Goal: Communication & Community: Answer question/provide support

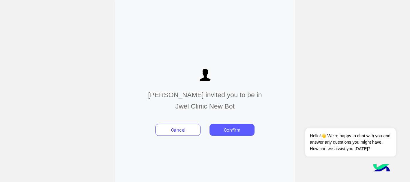
click at [234, 132] on button "Confirm" at bounding box center [232, 130] width 45 height 12
click at [227, 131] on button "Confirm" at bounding box center [232, 130] width 45 height 12
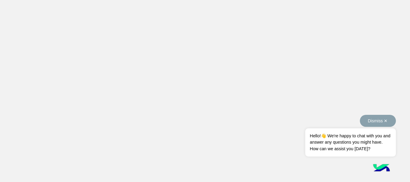
click at [338, 144] on span "Hello!👋 We're happy to chat with you and answer any questions you might have. H…" at bounding box center [351, 143] width 90 height 28
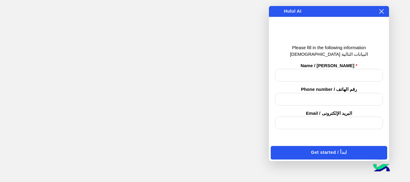
click at [103, 49] on app-root at bounding box center [205, 91] width 410 height 182
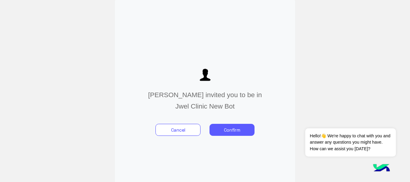
click at [230, 129] on button "Confirm" at bounding box center [232, 130] width 45 height 12
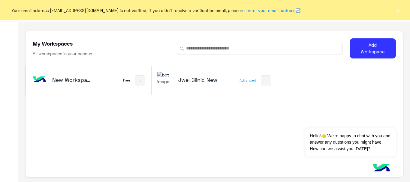
click at [198, 81] on h5 "Jwel Clinic New" at bounding box center [198, 79] width 41 height 7
click at [190, 78] on h5 "Jwel Clinic New" at bounding box center [198, 79] width 41 height 7
click at [265, 81] on img at bounding box center [266, 80] width 5 height 5
click at [195, 81] on div at bounding box center [205, 91] width 410 height 182
click at [183, 82] on h5 "Jwel Clinic New" at bounding box center [198, 79] width 41 height 7
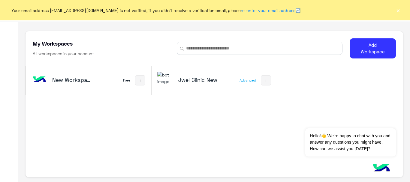
click at [171, 83] on img at bounding box center [165, 78] width 16 height 13
click at [257, 47] on input at bounding box center [260, 48] width 166 height 13
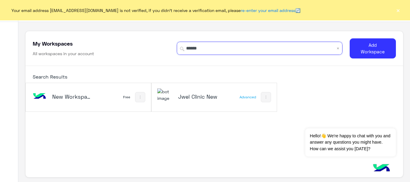
type input "******"
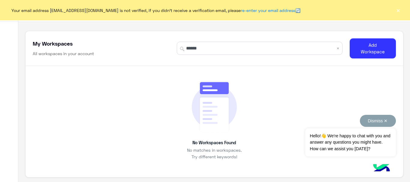
click at [385, 120] on button "Dismiss ✕" at bounding box center [378, 121] width 36 height 12
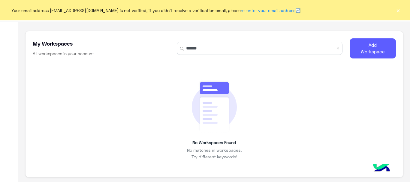
click at [370, 45] on button "Add Workspace" at bounding box center [373, 48] width 46 height 20
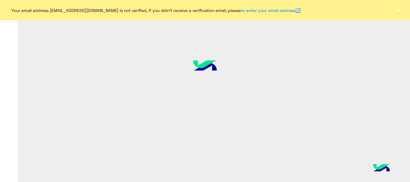
click at [398, 9] on button "×" at bounding box center [398, 10] width 6 height 6
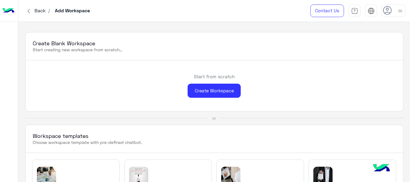
click at [391, 8] on icon at bounding box center [387, 10] width 9 height 9
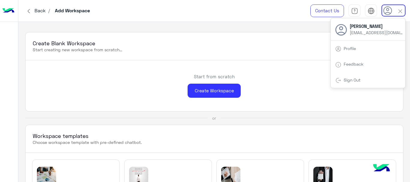
click at [389, 9] on use at bounding box center [388, 10] width 9 height 9
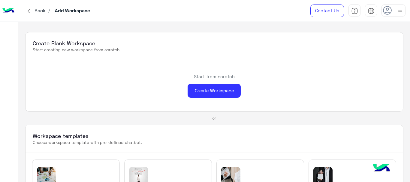
click at [388, 8] on icon at bounding box center [387, 10] width 9 height 9
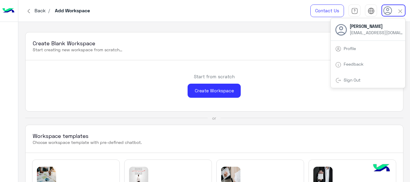
click at [352, 29] on span "[PERSON_NAME]" at bounding box center [377, 26] width 54 height 6
click at [320, 57] on div "Create Blank Workspace Start creating new workspace from scratch..." at bounding box center [215, 46] width 378 height 28
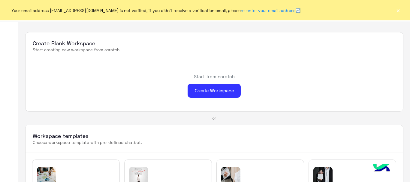
click at [398, 10] on button "×" at bounding box center [398, 10] width 6 height 6
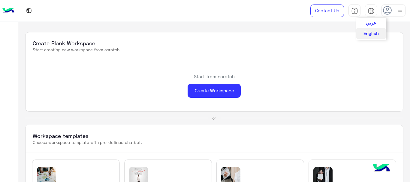
click at [373, 24] on span "عربي" at bounding box center [371, 22] width 10 height 5
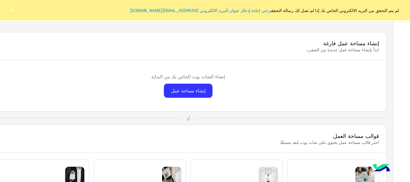
click at [11, 10] on button "×" at bounding box center [12, 10] width 6 height 6
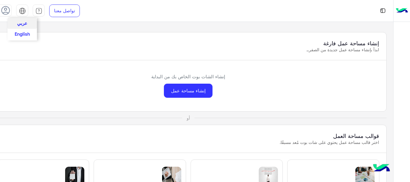
click at [20, 12] on img at bounding box center [22, 11] width 7 height 7
click at [7, 13] on icon at bounding box center [5, 10] width 9 height 9
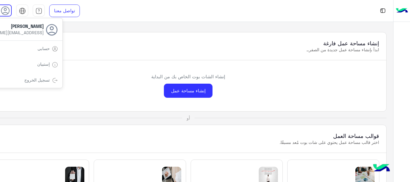
click at [27, 27] on span "[PERSON_NAME]" at bounding box center [17, 26] width 54 height 6
click at [47, 50] on link "حسابى" at bounding box center [44, 48] width 12 height 5
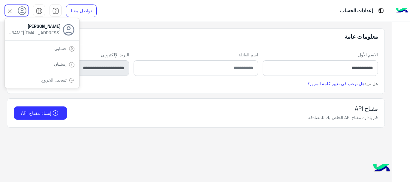
click at [197, 107] on div "مفتاح API قم بإدارة مفتاح API الخاص بك للمصادقة إنشاء مفتاح API" at bounding box center [196, 112] width 364 height 15
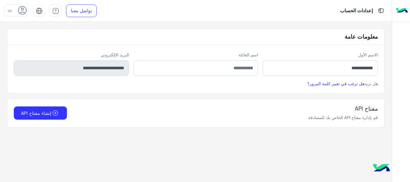
click at [14, 10] on div at bounding box center [17, 11] width 24 height 12
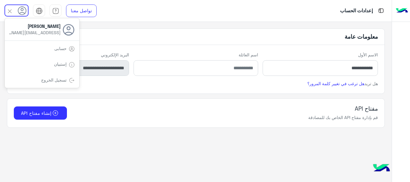
click at [56, 50] on link "حسابى" at bounding box center [60, 48] width 12 height 5
click at [69, 47] on img at bounding box center [72, 49] width 6 height 6
click at [102, 133] on app-account-settings-information "**********" at bounding box center [196, 102] width 392 height 161
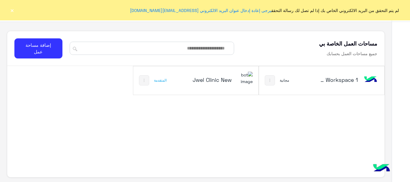
click at [14, 11] on button "×" at bounding box center [12, 10] width 6 height 6
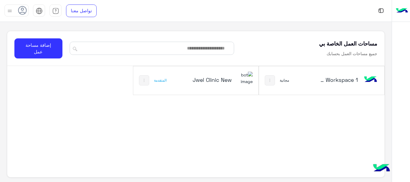
click at [238, 78] on img at bounding box center [245, 78] width 16 height 13
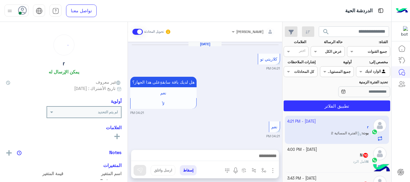
scroll to position [243, 0]
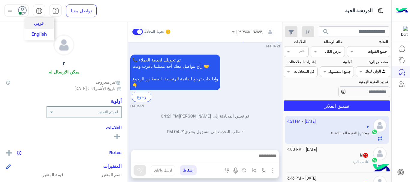
click at [38, 12] on img at bounding box center [39, 11] width 7 height 7
click at [41, 36] on span "English" at bounding box center [39, 33] width 15 height 5
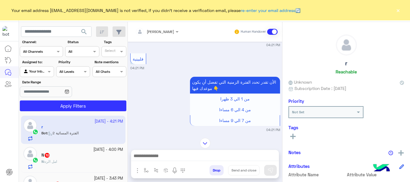
scroll to position [361, 0]
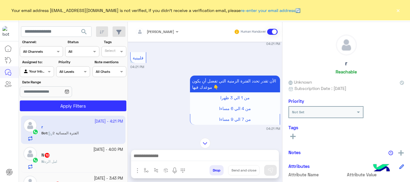
click at [96, 130] on app-inbox-user "15 October - 4:21 PM r Bot : الفترة المسائية 2" at bounding box center [73, 130] width 105 height 28
click at [77, 158] on div "N 10" at bounding box center [82, 156] width 82 height 6
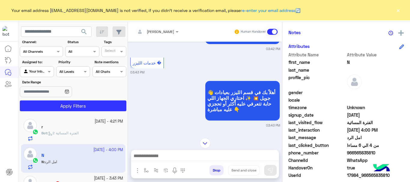
scroll to position [149, 0]
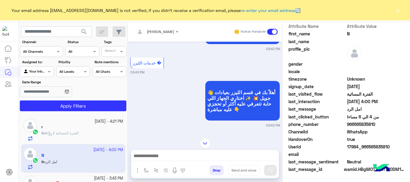
drag, startPoint x: 375, startPoint y: 124, endPoint x: 333, endPoint y: 122, distance: 42.7
click at [333, 122] on div "phone_number 966565835810" at bounding box center [347, 125] width 116 height 8
copy div "966565835810"
click at [379, 126] on span "966565835810" at bounding box center [375, 124] width 57 height 6
drag, startPoint x: 375, startPoint y: 126, endPoint x: 346, endPoint y: 122, distance: 29.6
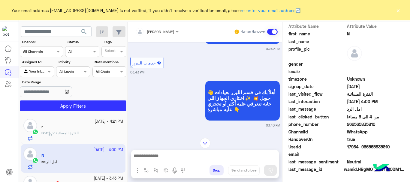
click at [346, 122] on div "phone_number 966565835810" at bounding box center [347, 125] width 116 height 8
copy span "966565835810"
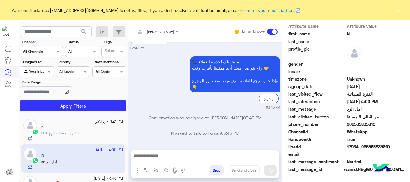
scroll to position [611, 0]
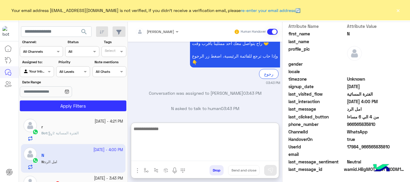
click at [206, 157] on textarea at bounding box center [205, 143] width 148 height 36
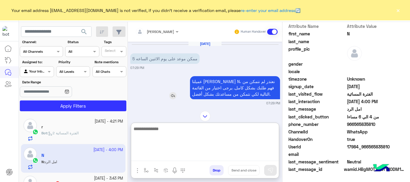
scroll to position [0, 0]
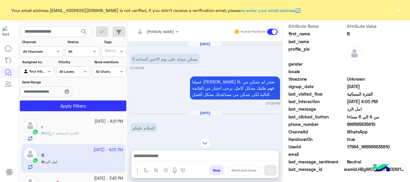
click at [205, 138] on img at bounding box center [205, 143] width 11 height 11
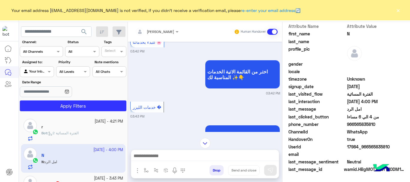
scroll to position [154, 0]
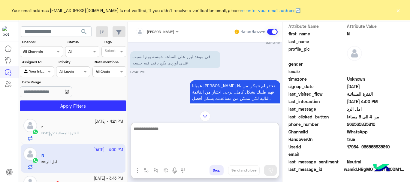
click at [189, 156] on textarea at bounding box center [205, 143] width 148 height 36
type textarea "**********"
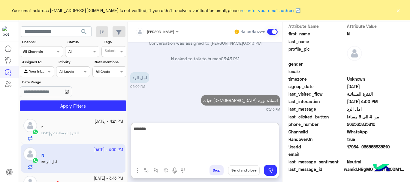
scroll to position [699, 0]
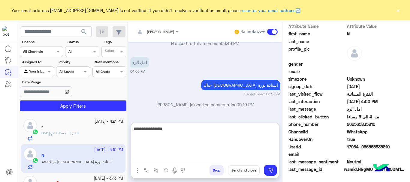
click at [276, 129] on textarea "**********" at bounding box center [205, 143] width 148 height 36
click at [278, 129] on textarea "**********" at bounding box center [205, 143] width 148 height 36
click at [234, 132] on textarea "**********" at bounding box center [205, 143] width 148 height 36
type textarea "**********"
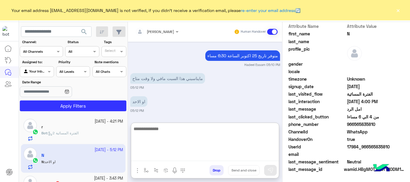
scroll to position [769, 0]
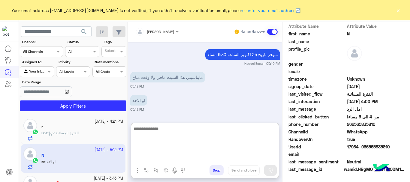
click at [207, 134] on textarea at bounding box center [205, 143] width 148 height 36
type textarea "**********"
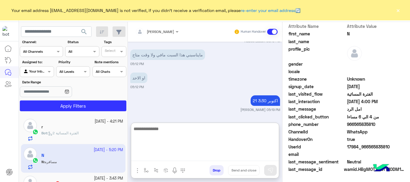
scroll to position [814, 0]
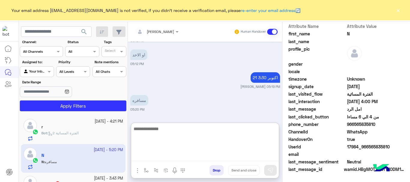
click at [206, 129] on textarea at bounding box center [205, 143] width 148 height 36
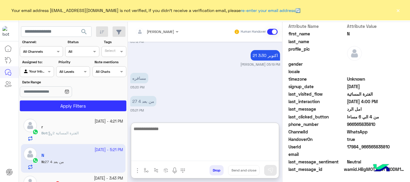
scroll to position [837, 0]
click at [199, 137] on textarea at bounding box center [205, 143] width 148 height 36
type textarea "**********"
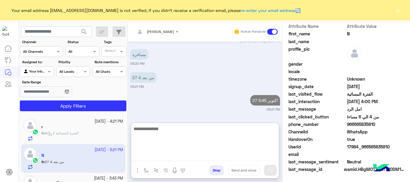
click at [247, 128] on textarea at bounding box center [205, 143] width 148 height 36
click at [211, 132] on textarea at bounding box center [205, 143] width 148 height 36
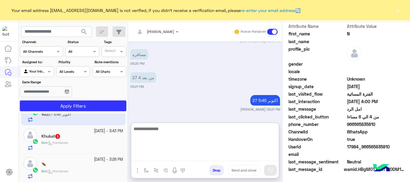
scroll to position [48, 0]
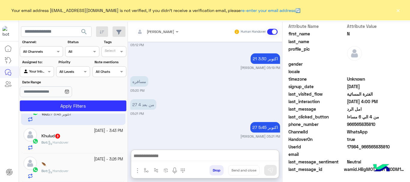
click at [65, 138] on div "Khulud 3" at bounding box center [82, 137] width 82 height 6
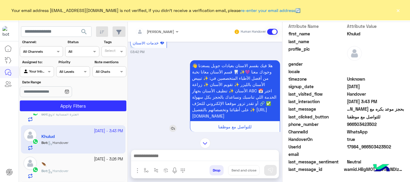
scroll to position [270, 0]
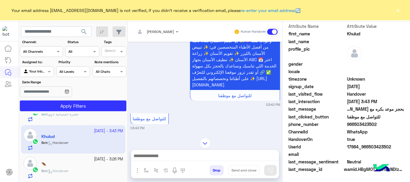
drag, startPoint x: 369, startPoint y: 124, endPoint x: 347, endPoint y: 124, distance: 21.6
click at [347, 124] on span "966503423502" at bounding box center [375, 124] width 57 height 6
copy span "966503423502"
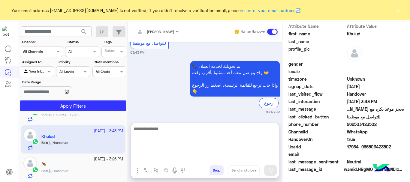
click at [237, 158] on textarea at bounding box center [205, 143] width 148 height 36
type textarea "**********"
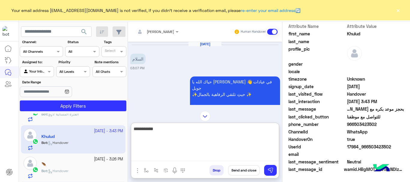
scroll to position [412, 0]
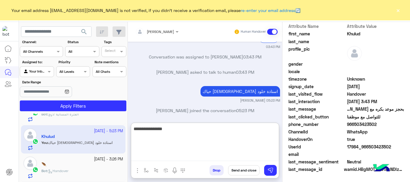
type textarea "**********"
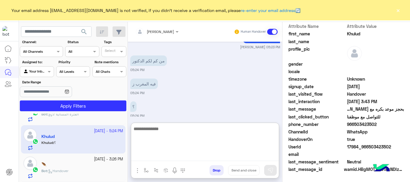
scroll to position [512, 0]
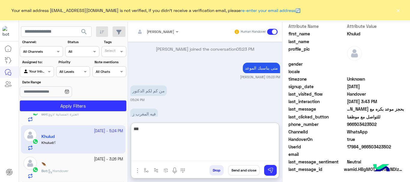
type textarea "****"
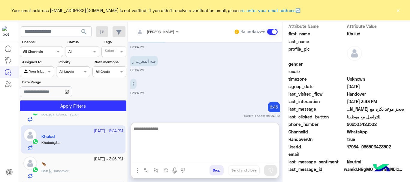
scroll to position [565, 0]
click at [213, 132] on textarea at bounding box center [205, 143] width 148 height 36
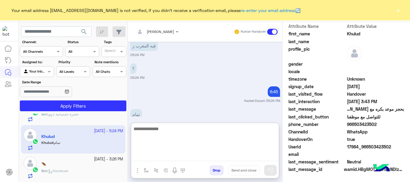
scroll to position [587, 0]
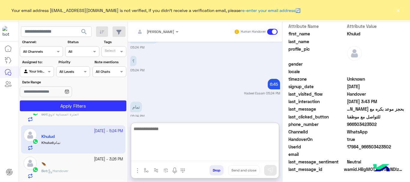
click at [234, 129] on textarea at bounding box center [205, 143] width 148 height 36
type textarea "**********"
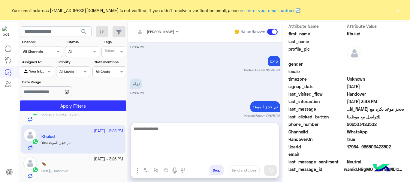
click at [193, 140] on textarea at bounding box center [205, 143] width 148 height 36
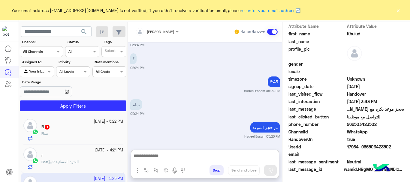
click at [69, 134] on div "N : تم" at bounding box center [82, 136] width 82 height 11
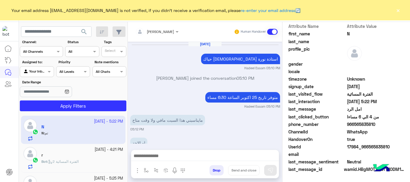
scroll to position [130, 0]
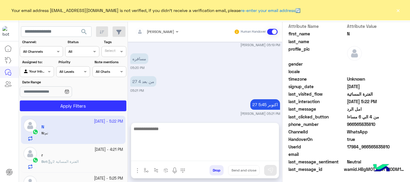
click at [217, 155] on textarea at bounding box center [205, 143] width 148 height 36
type textarea "**********"
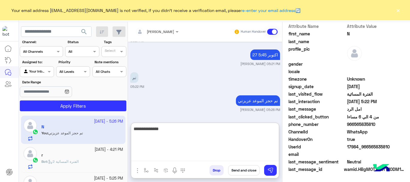
click at [276, 130] on textarea "**********" at bounding box center [205, 143] width 148 height 36
drag, startPoint x: 229, startPoint y: 128, endPoint x: 357, endPoint y: 128, distance: 128.0
click at [357, 128] on mat-drawer-container "**********" at bounding box center [269, 103] width 282 height 163
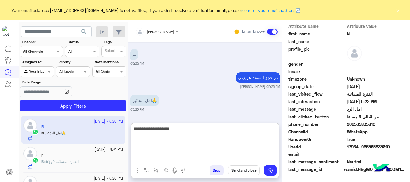
type textarea "**********"
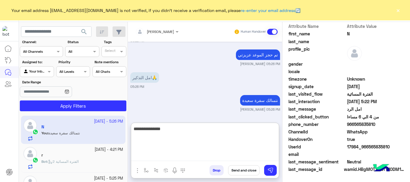
type textarea "**********"
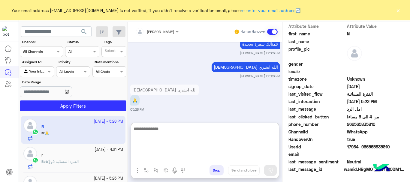
scroll to position [48, 0]
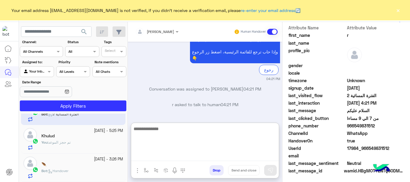
scroll to position [149, 0]
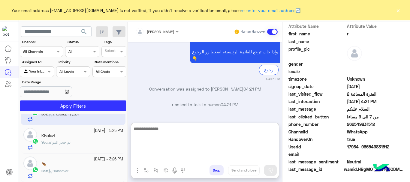
click at [190, 135] on textarea at bounding box center [205, 143] width 148 height 36
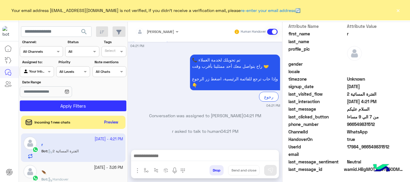
scroll to position [467, 0]
drag, startPoint x: 375, startPoint y: 123, endPoint x: 347, endPoint y: 123, distance: 27.9
click at [347, 123] on span "966549831512" at bounding box center [375, 124] width 57 height 6
copy span "966549831512"
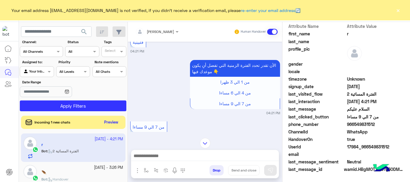
scroll to position [466, 0]
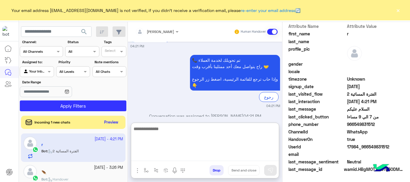
click at [208, 159] on textarea at bounding box center [205, 143] width 148 height 36
type textarea "*********"
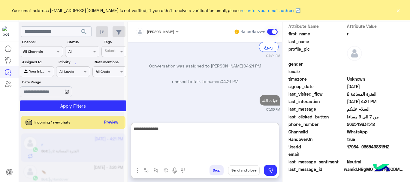
type textarea "**********"
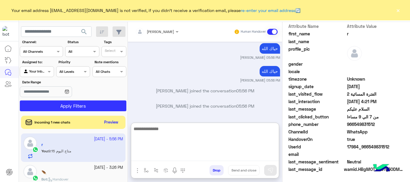
scroll to position [616, 0]
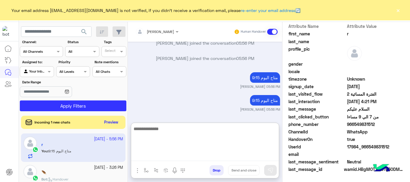
click at [196, 131] on textarea at bounding box center [205, 143] width 148 height 36
click at [194, 133] on textarea at bounding box center [205, 143] width 148 height 36
type textarea "*"
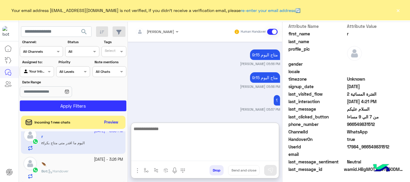
scroll to position [662, 0]
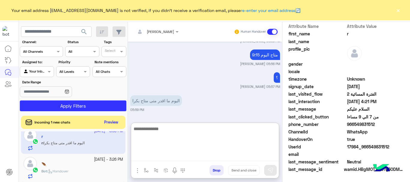
click at [188, 128] on textarea at bounding box center [205, 143] width 148 height 36
click at [207, 129] on textarea at bounding box center [205, 143] width 148 height 36
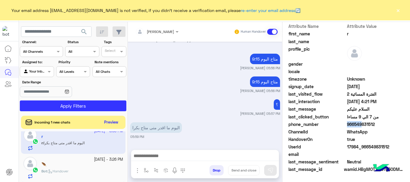
scroll to position [635, 0]
drag, startPoint x: 345, startPoint y: 126, endPoint x: 376, endPoint y: 124, distance: 31.6
click at [376, 124] on div "phone_number 966549831512" at bounding box center [347, 125] width 116 height 8
copy div "966549831512"
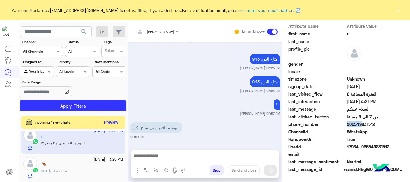
copy div "966549831512"
click at [364, 126] on span "966549831512" at bounding box center [375, 124] width 57 height 6
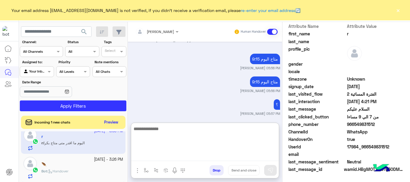
click at [206, 157] on textarea at bounding box center [205, 143] width 148 height 36
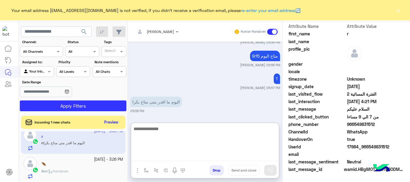
scroll to position [662, 0]
click at [191, 135] on textarea at bounding box center [205, 143] width 148 height 36
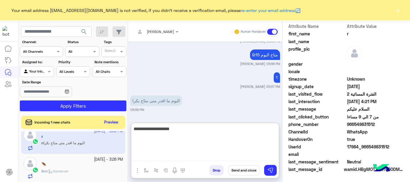
type textarea "**********"
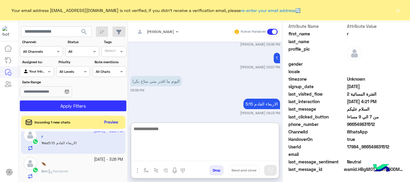
scroll to position [685, 0]
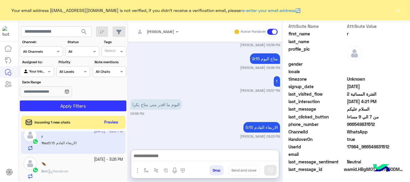
click at [60, 123] on span "Incoming 1 new chats" at bounding box center [53, 122] width 36 height 5
click at [109, 121] on button "Preview" at bounding box center [111, 122] width 19 height 8
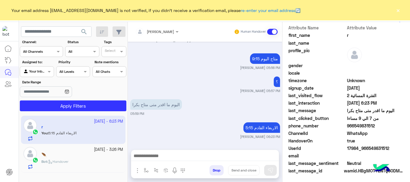
scroll to position [149, 0]
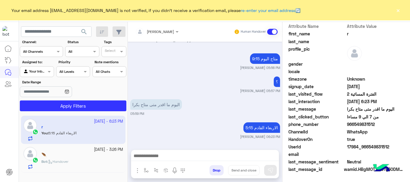
click at [65, 157] on div "🪶" at bounding box center [82, 156] width 82 height 6
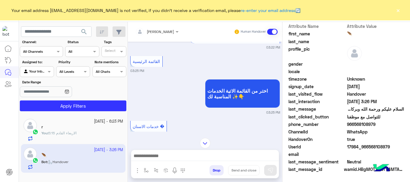
scroll to position [30, 0]
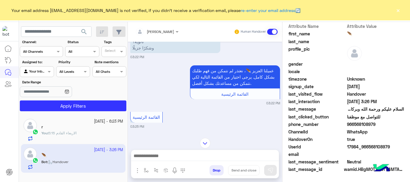
drag, startPoint x: 375, startPoint y: 126, endPoint x: 346, endPoint y: 127, distance: 28.6
click at [347, 127] on span "966568108979" at bounding box center [375, 124] width 57 height 6
copy span "966568108979"
